Goal: Use online tool/utility: Utilize a website feature to perform a specific function

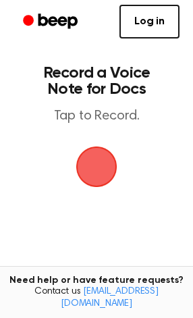
click at [105, 179] on span "button" at bounding box center [97, 167] width 38 height 38
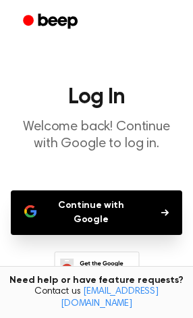
click at [124, 207] on button "Continue with Google" at bounding box center [96, 212] width 171 height 45
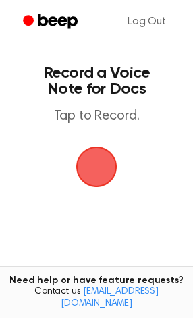
click at [100, 174] on span "button" at bounding box center [97, 167] width 38 height 38
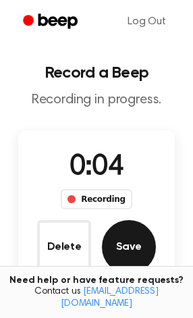
click at [132, 247] on button "Save" at bounding box center [129, 247] width 54 height 54
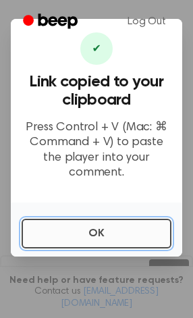
click at [115, 229] on button "OK" at bounding box center [97, 234] width 150 height 30
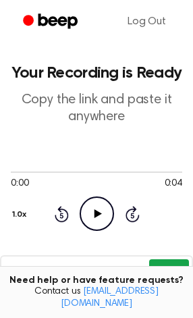
click at [166, 265] on button "Copy" at bounding box center [169, 271] width 40 height 25
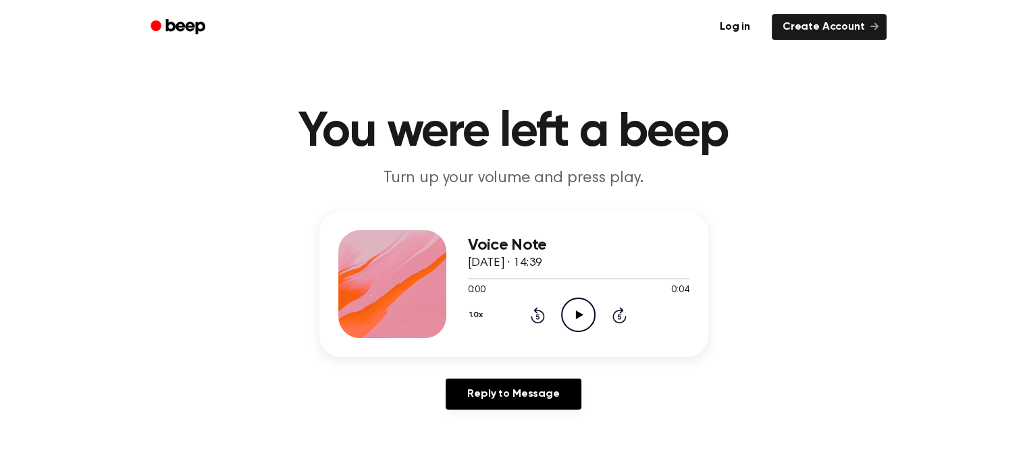
click at [575, 307] on icon "Play Audio" at bounding box center [578, 315] width 34 height 34
